Goal: Find contact information: Find contact information

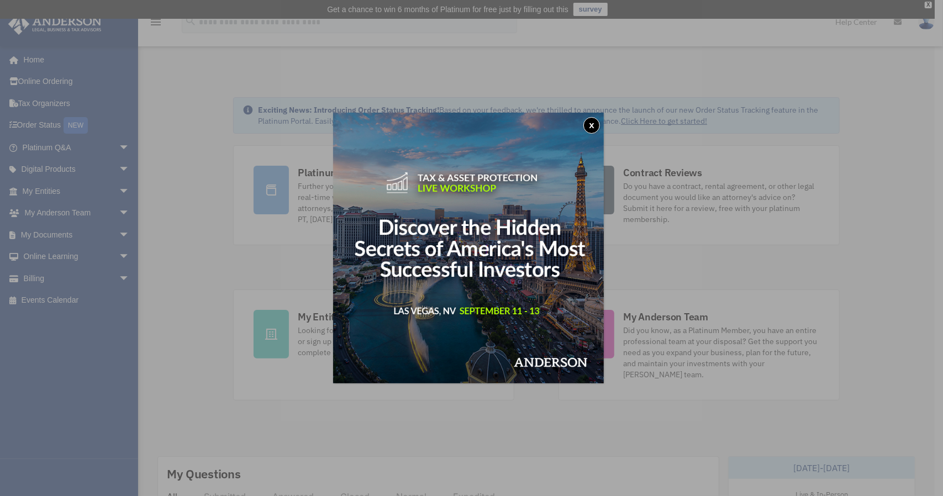
click at [596, 125] on button "x" at bounding box center [591, 125] width 17 height 17
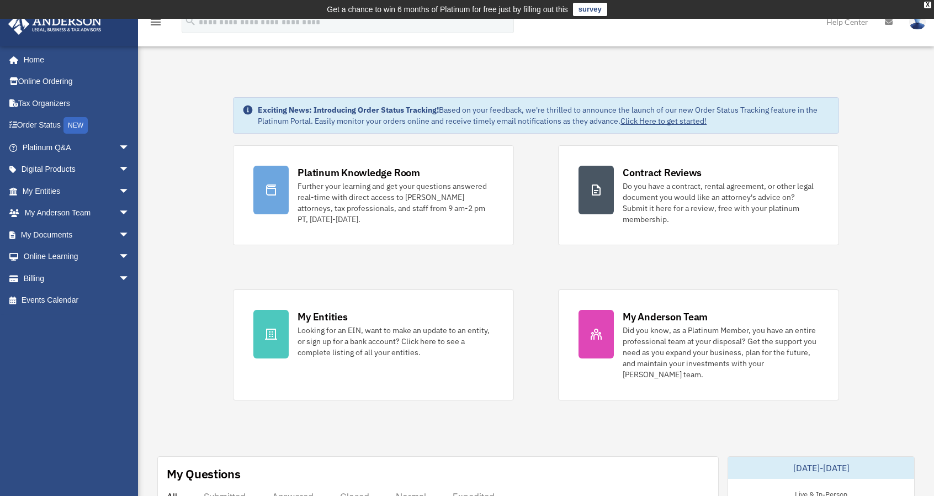
click at [119, 147] on span "arrow_drop_down" at bounding box center [130, 147] width 22 height 23
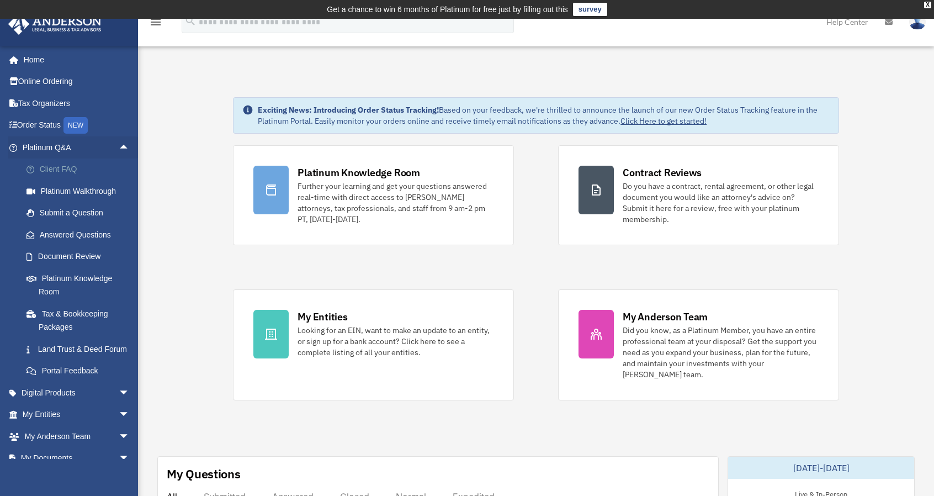
click at [99, 168] on link "Client FAQ" at bounding box center [80, 169] width 131 height 22
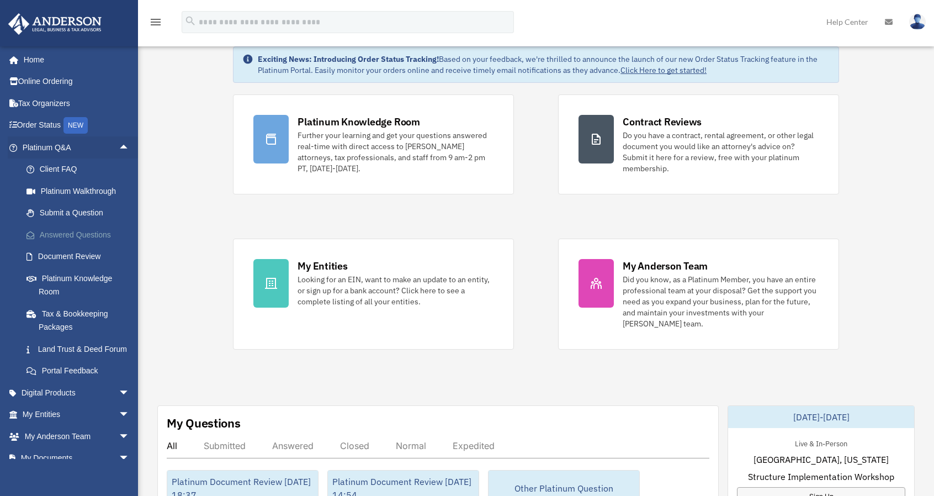
scroll to position [55, 0]
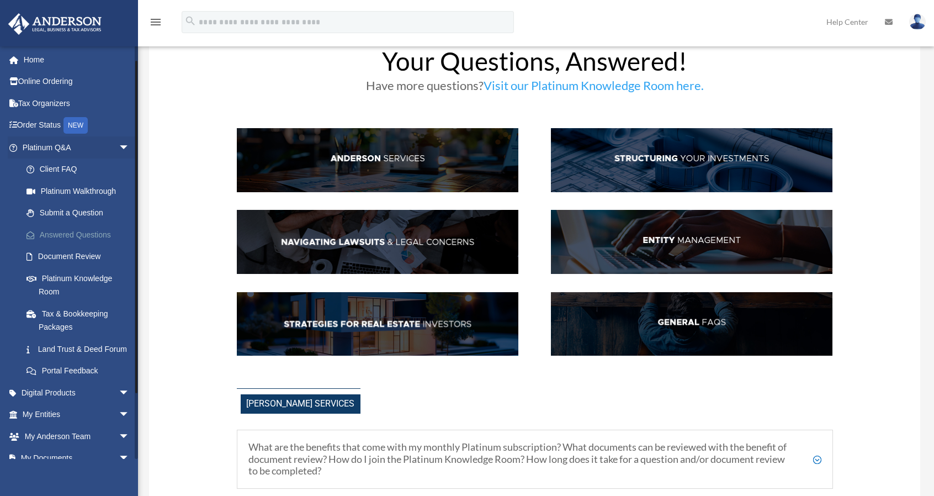
scroll to position [55, 0]
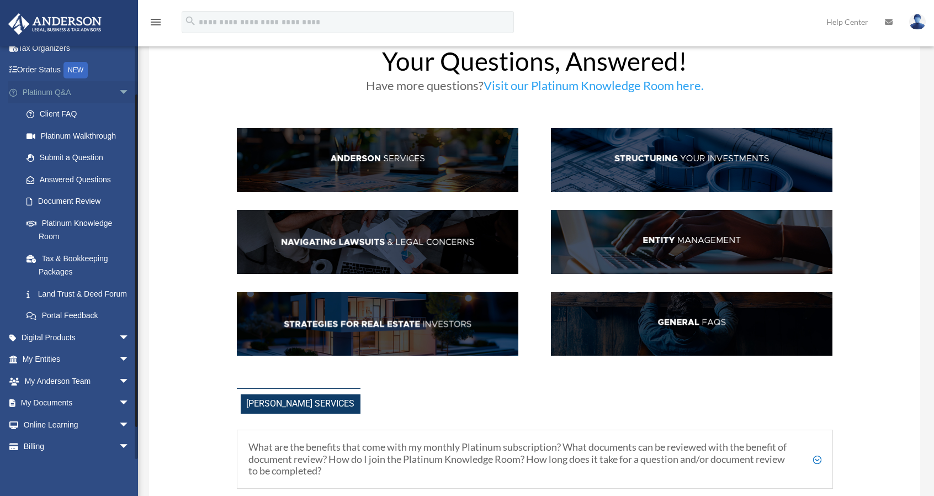
click at [121, 91] on span "arrow_drop_down" at bounding box center [130, 92] width 22 height 23
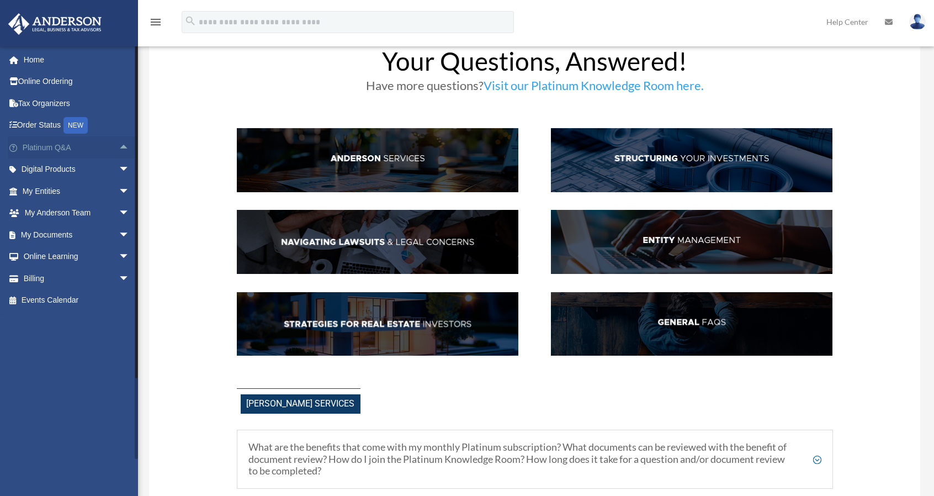
scroll to position [0, 0]
click at [119, 167] on span "arrow_drop_down" at bounding box center [130, 169] width 22 height 23
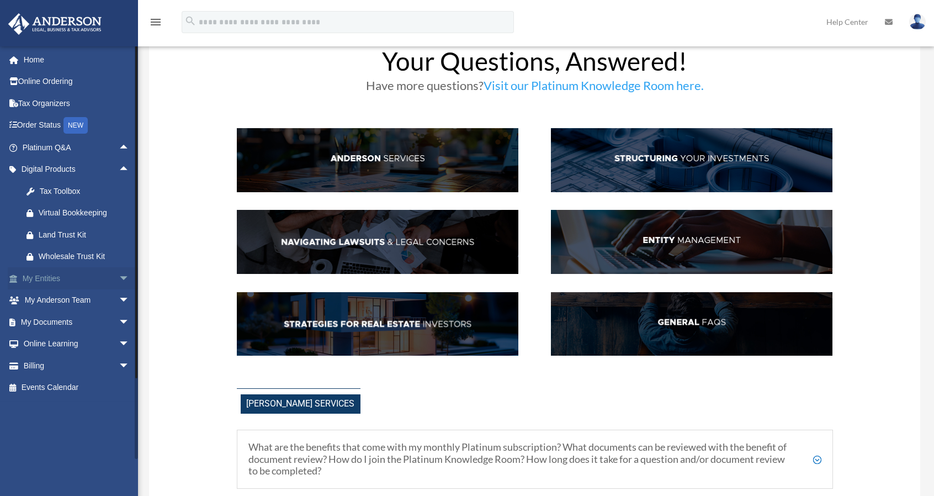
click at [119, 274] on span "arrow_drop_down" at bounding box center [130, 278] width 22 height 23
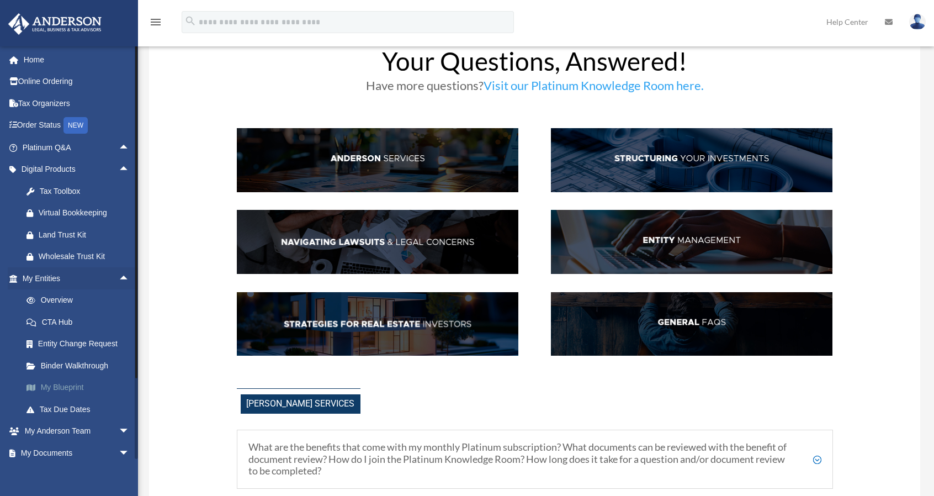
click at [70, 391] on link "My Blueprint" at bounding box center [80, 388] width 131 height 22
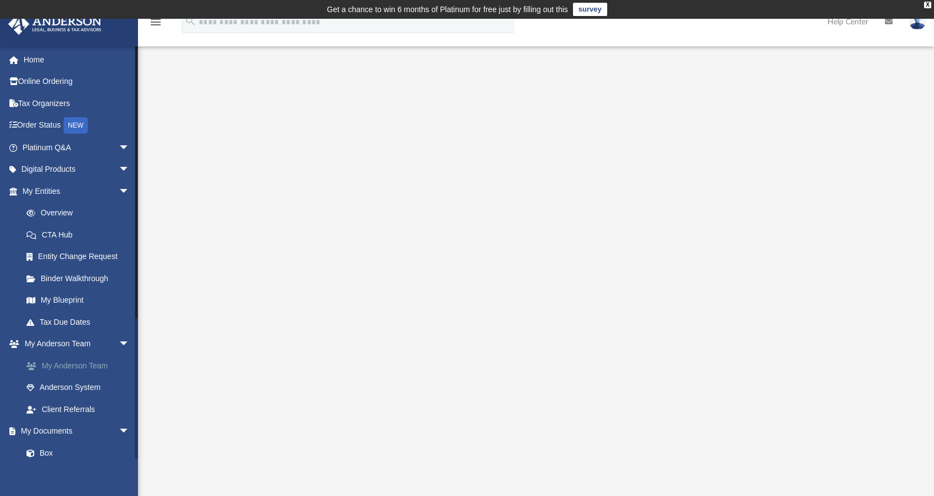
click at [87, 369] on link "My Anderson Team" at bounding box center [80, 366] width 131 height 22
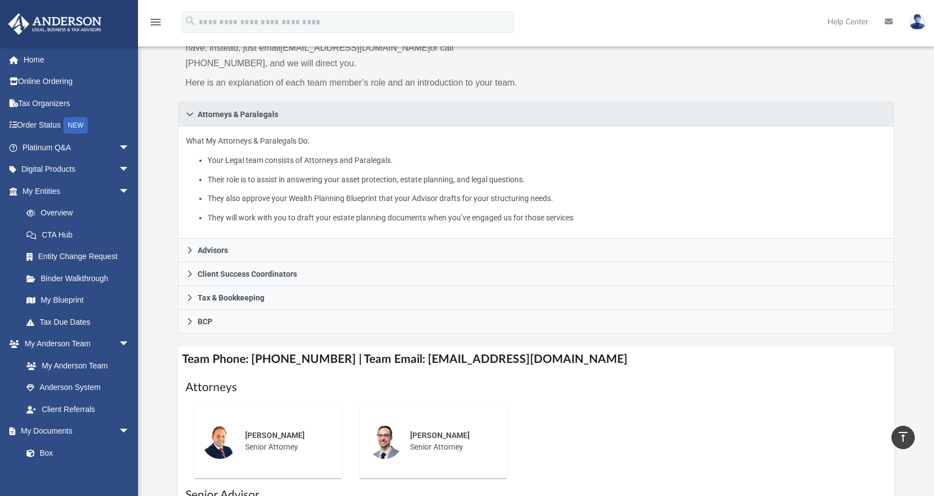
scroll to position [110, 0]
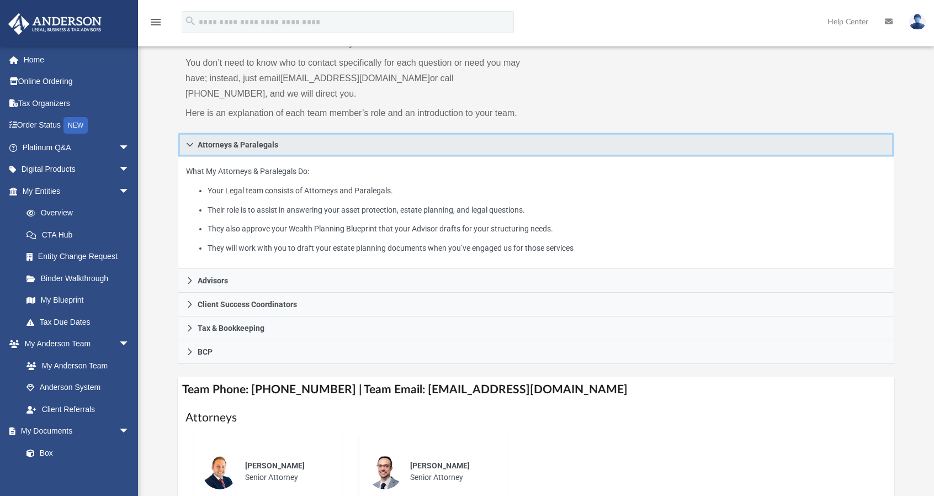
click at [254, 141] on span "Attorneys & Paralegals" at bounding box center [238, 145] width 81 height 8
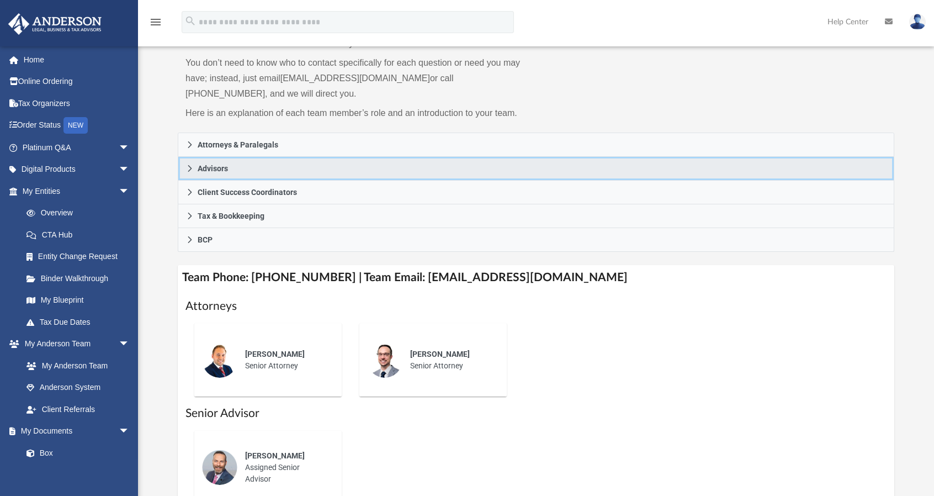
click at [258, 170] on link "Advisors" at bounding box center [536, 169] width 717 height 24
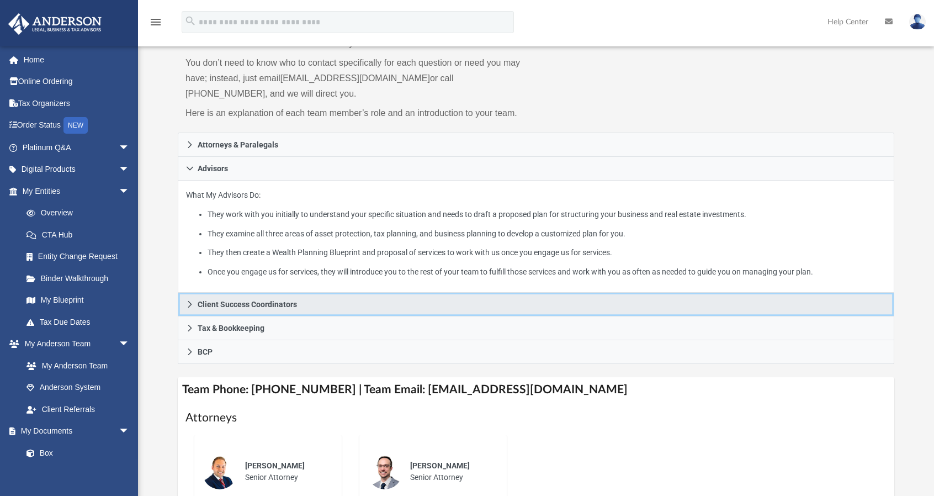
click at [274, 304] on span "Client Success Coordinators" at bounding box center [247, 304] width 99 height 8
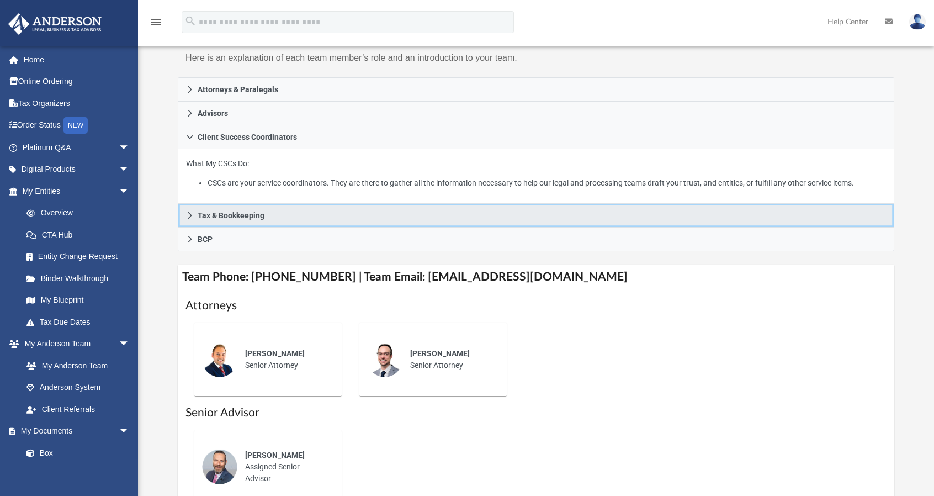
click at [272, 210] on link "Tax & Bookkeeping" at bounding box center [536, 216] width 717 height 24
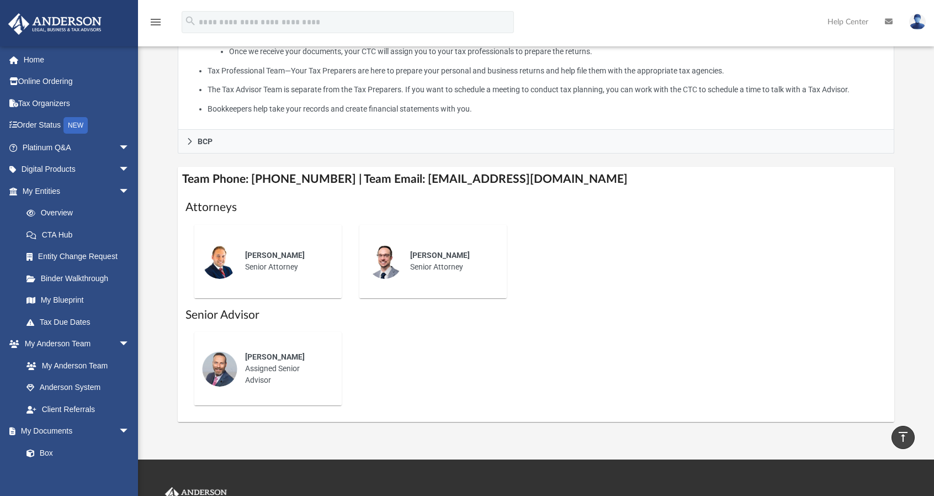
scroll to position [442, 0]
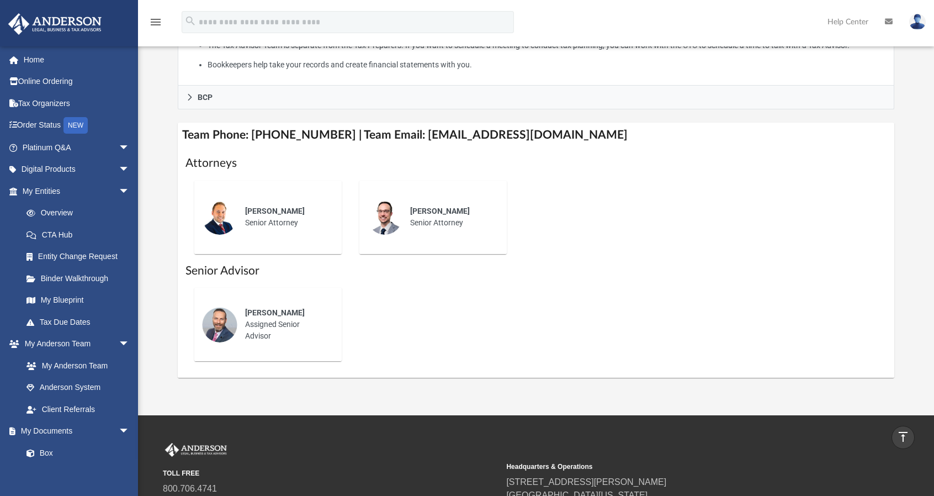
click at [279, 322] on div "Corey Posgay Assigned Senior Advisor" at bounding box center [285, 324] width 97 height 50
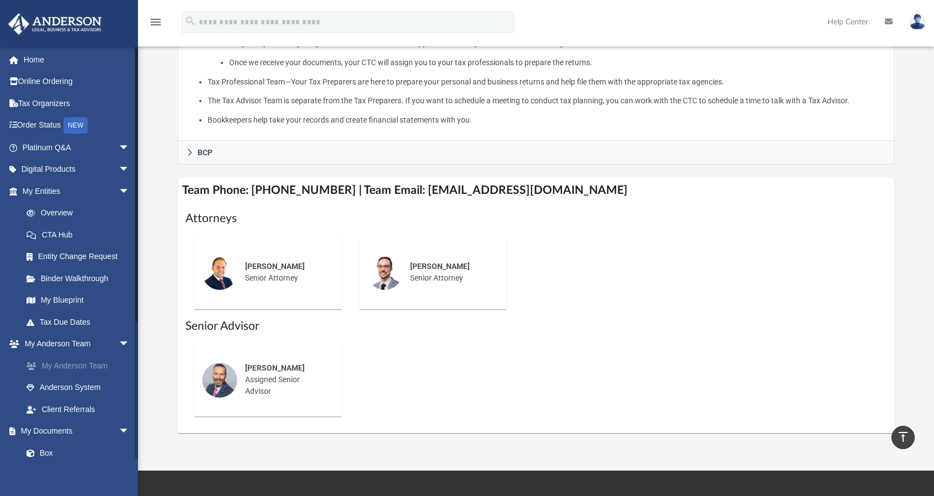
scroll to position [203, 0]
